Goal: Information Seeking & Learning: Learn about a topic

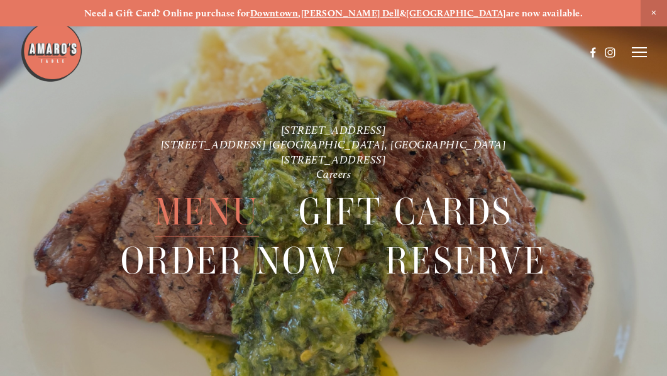
click at [201, 215] on span "Menu" at bounding box center [207, 213] width 104 height 48
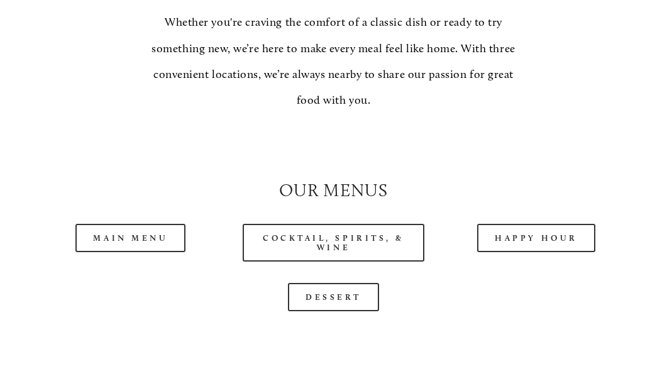
scroll to position [974, 0]
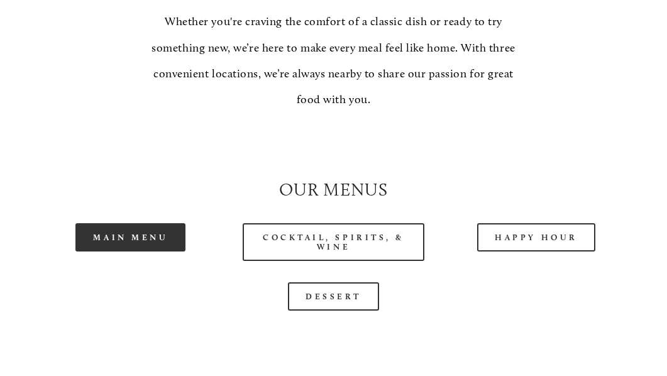
click at [138, 223] on link "Main Menu" at bounding box center [130, 237] width 110 height 28
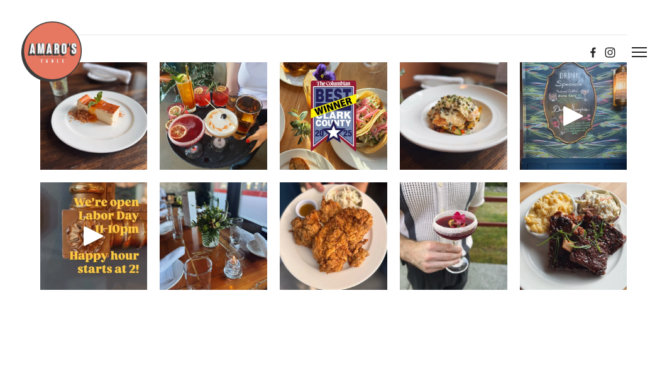
scroll to position [1538, 0]
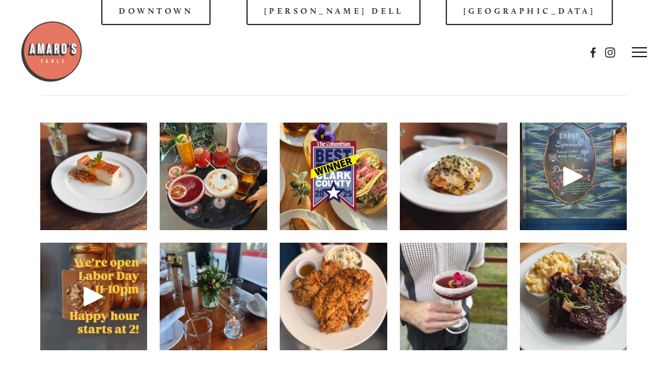
click at [215, 169] on img at bounding box center [214, 176] width 108 height 139
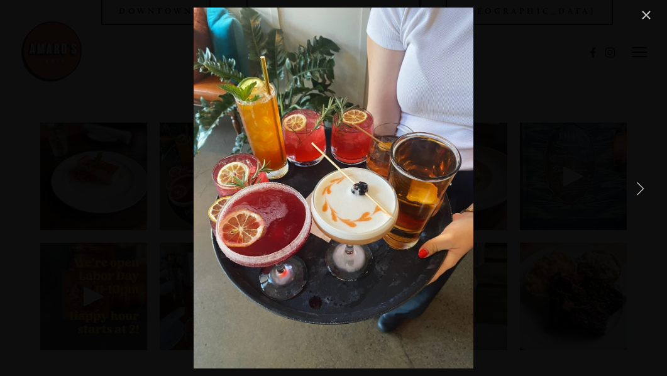
click at [639, 189] on link "Next Item" at bounding box center [641, 188] width 28 height 28
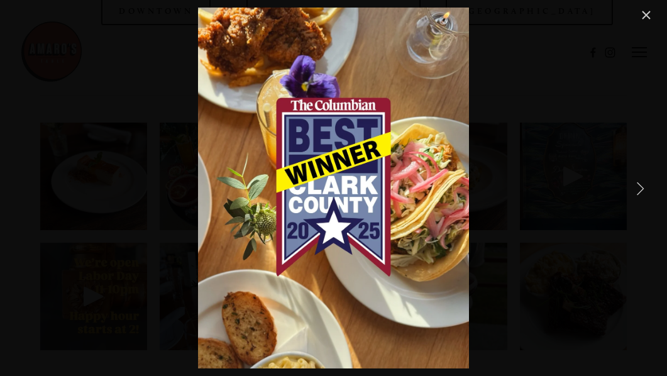
click at [643, 189] on link "Next Item" at bounding box center [641, 188] width 28 height 28
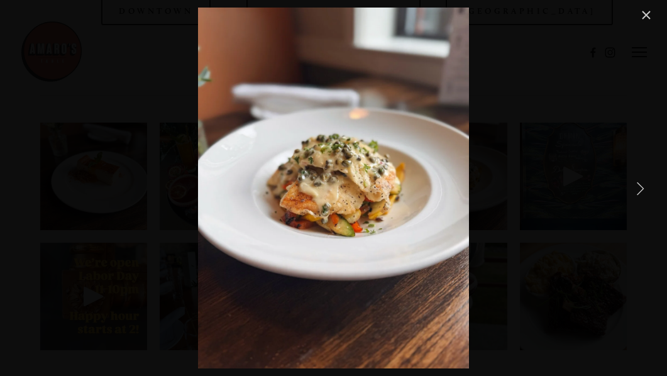
click at [643, 189] on link "Next Item" at bounding box center [641, 188] width 28 height 28
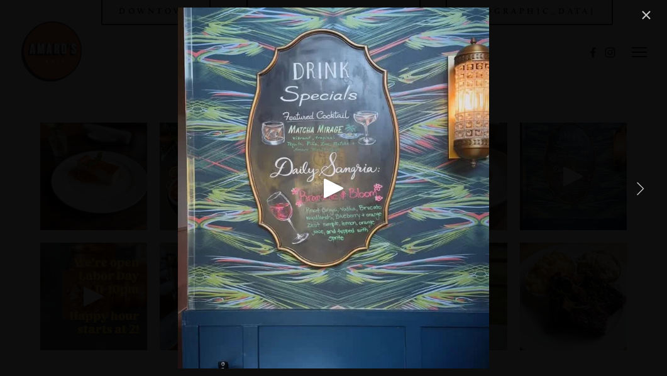
click at [643, 189] on link "Next Item" at bounding box center [641, 188] width 28 height 28
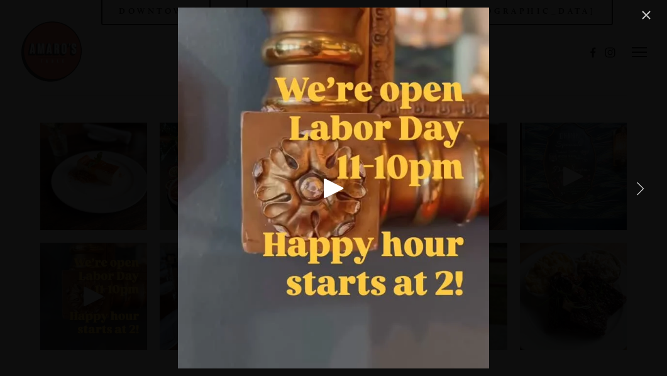
click at [643, 189] on link "Next Item" at bounding box center [641, 188] width 28 height 28
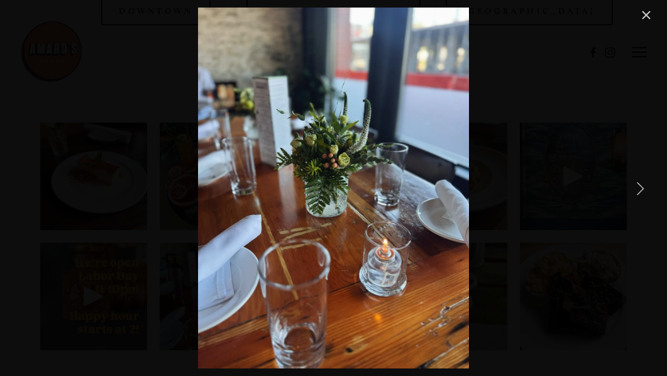
click at [643, 189] on link "Next Item" at bounding box center [641, 188] width 28 height 28
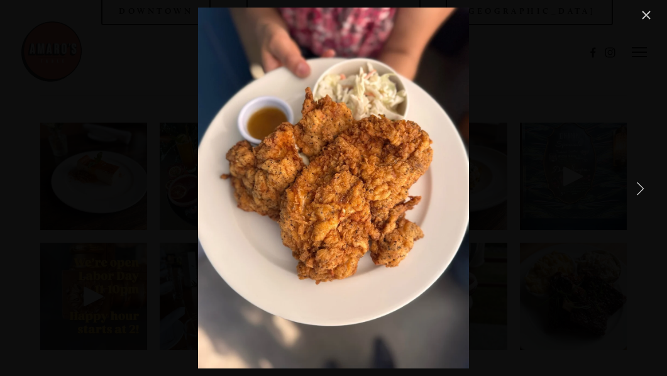
click at [643, 189] on link "Next Item" at bounding box center [641, 188] width 28 height 28
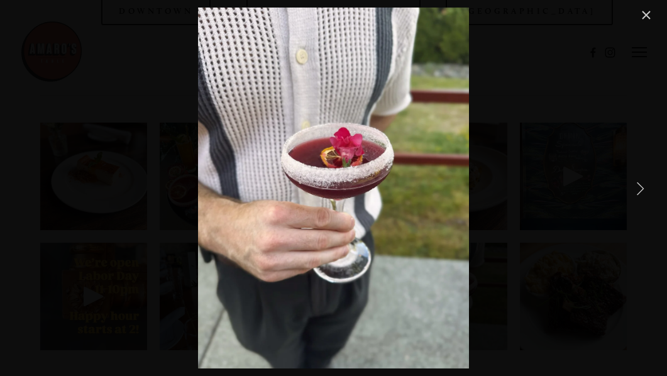
click at [643, 189] on link "Next Item" at bounding box center [641, 188] width 28 height 28
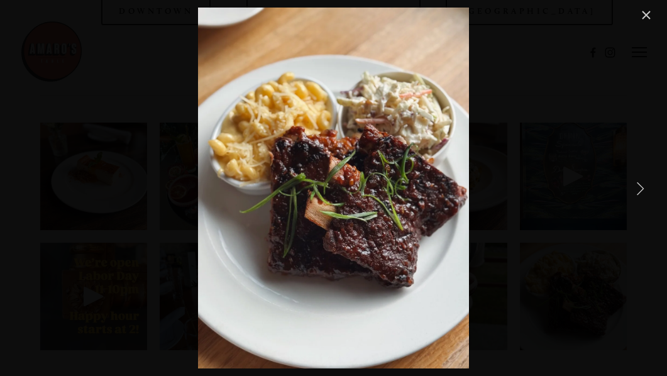
click at [643, 189] on link "Next Item" at bounding box center [641, 188] width 28 height 28
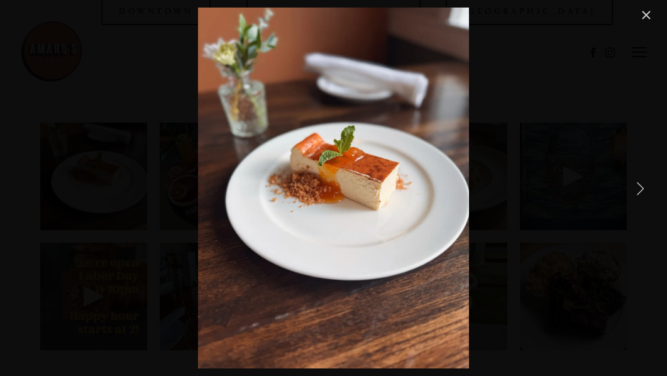
click at [643, 189] on link "Next Item" at bounding box center [641, 188] width 28 height 28
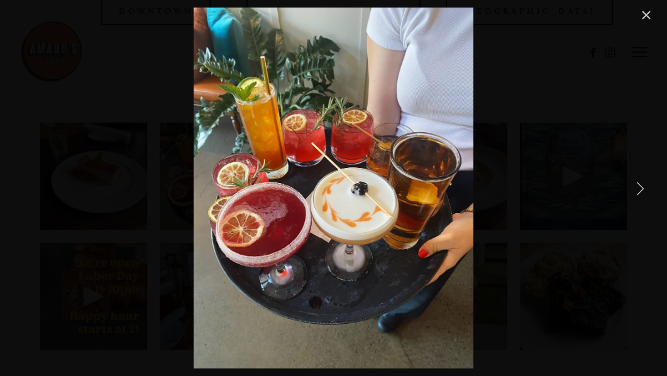
click at [643, 189] on link "Next Item" at bounding box center [641, 188] width 28 height 28
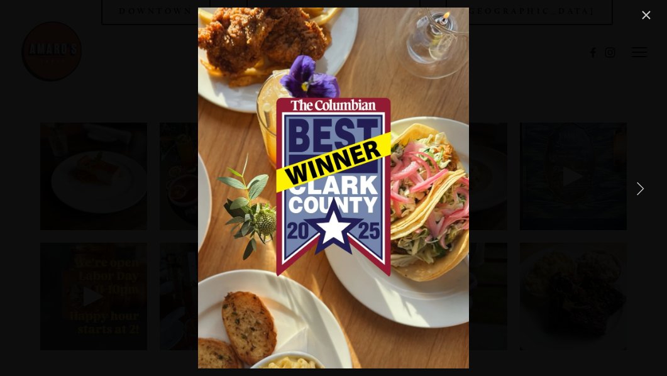
click at [643, 189] on link "Next Item" at bounding box center [641, 188] width 28 height 28
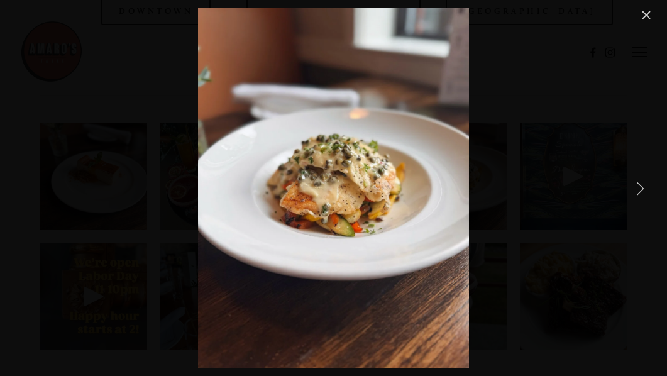
click at [643, 189] on link "Next Item" at bounding box center [641, 188] width 28 height 28
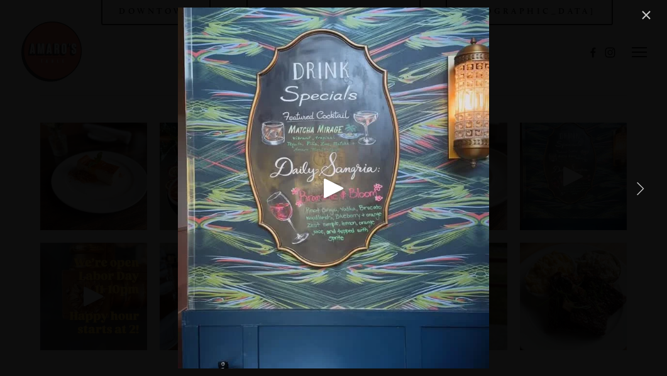
click at [643, 189] on link "Next Item" at bounding box center [641, 188] width 28 height 28
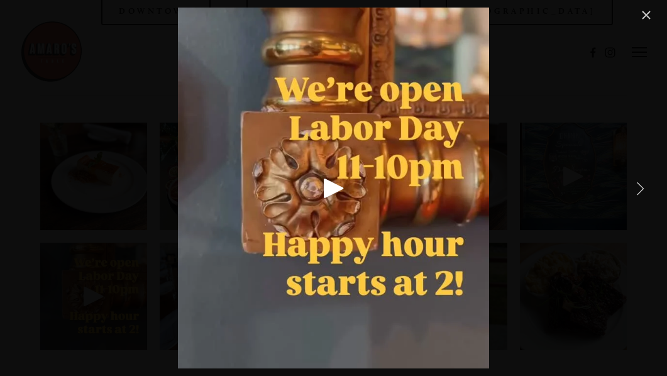
click at [647, 18] on link "Close" at bounding box center [646, 15] width 15 height 15
